Goal: Navigation & Orientation: Go to known website

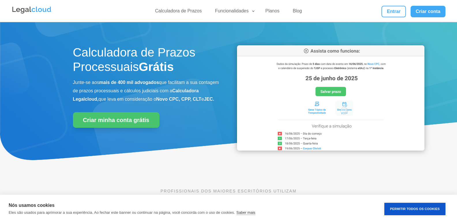
click at [392, 5] on div "Calculadora de Prazos Funcionalidades Calculadora de Prazos DJEN/DJE Prazos e A…" at bounding box center [229, 11] width 434 height 22
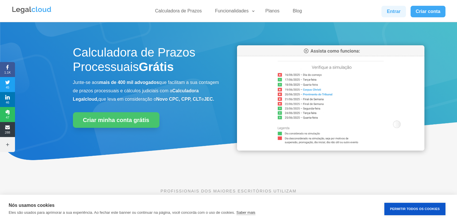
click at [391, 9] on link "Entrar" at bounding box center [393, 12] width 24 height 12
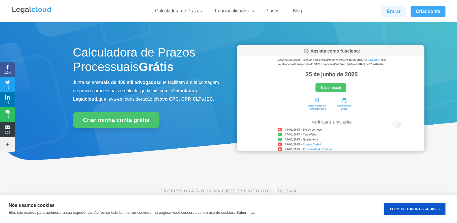
click at [393, 10] on link "Entrar" at bounding box center [393, 12] width 24 height 12
